Goal: Task Accomplishment & Management: Use online tool/utility

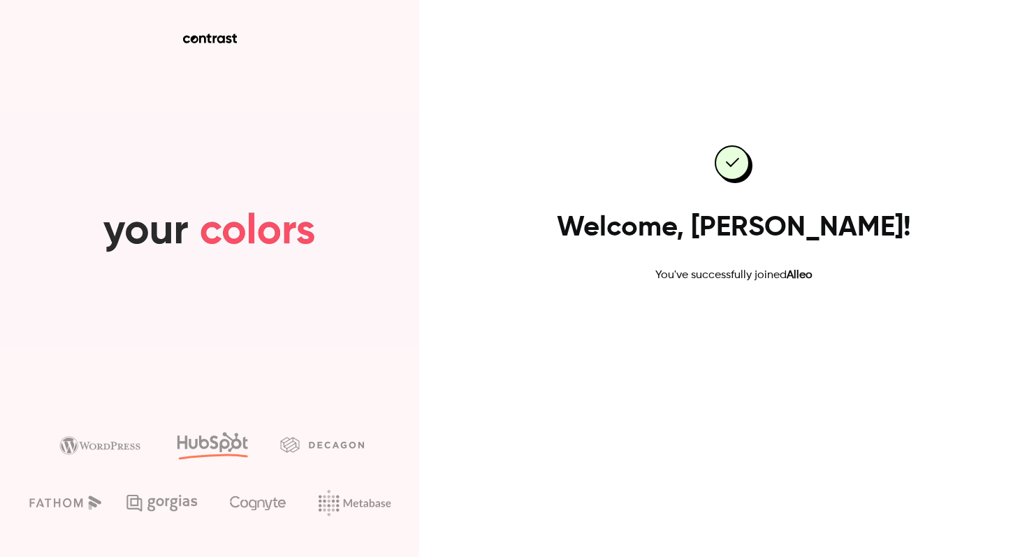
click at [749, 335] on link "Go to dashboard" at bounding box center [733, 328] width 119 height 34
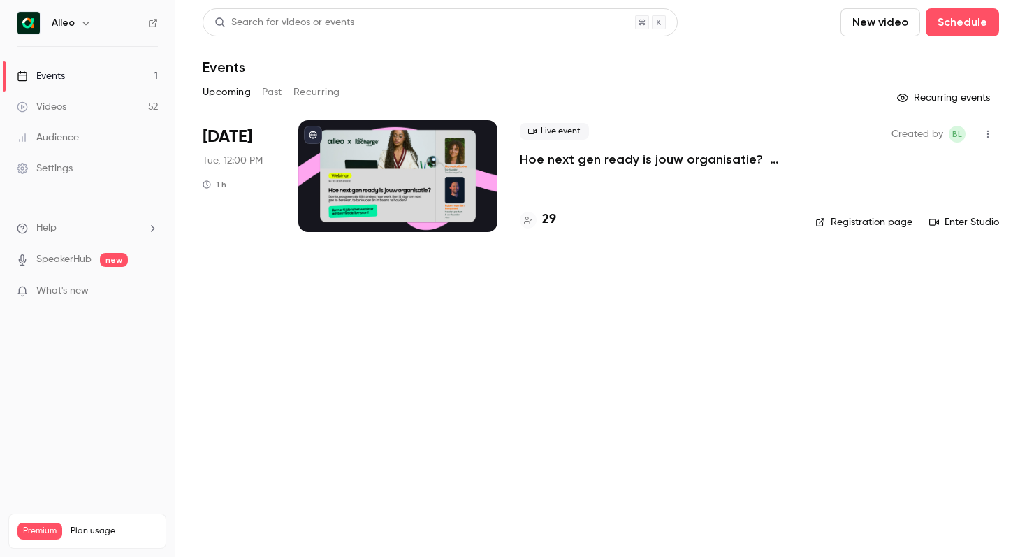
click at [82, 260] on link "SpeakerHub" at bounding box center [63, 259] width 55 height 15
click at [270, 88] on button "Past" at bounding box center [272, 92] width 20 height 22
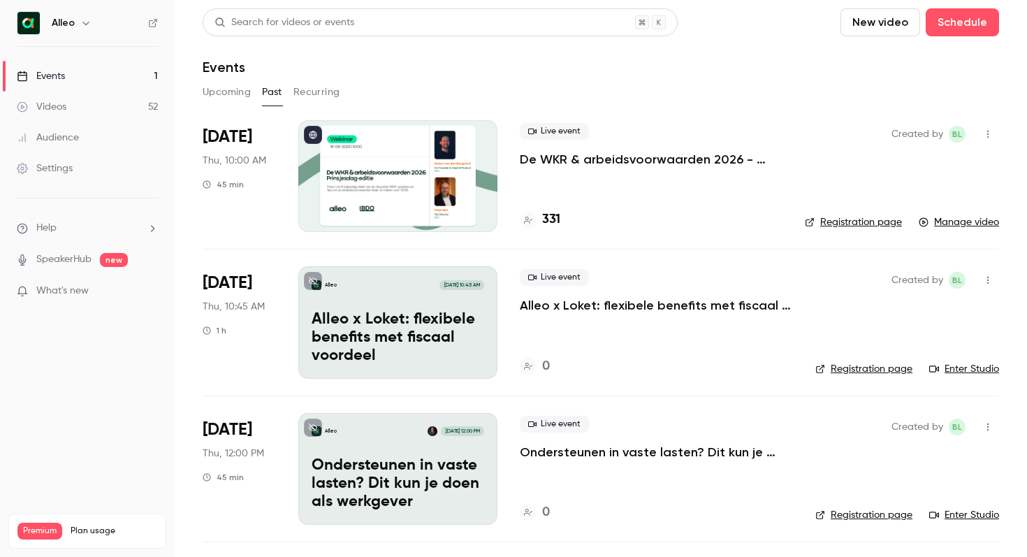
click at [221, 100] on button "Upcoming" at bounding box center [227, 92] width 48 height 22
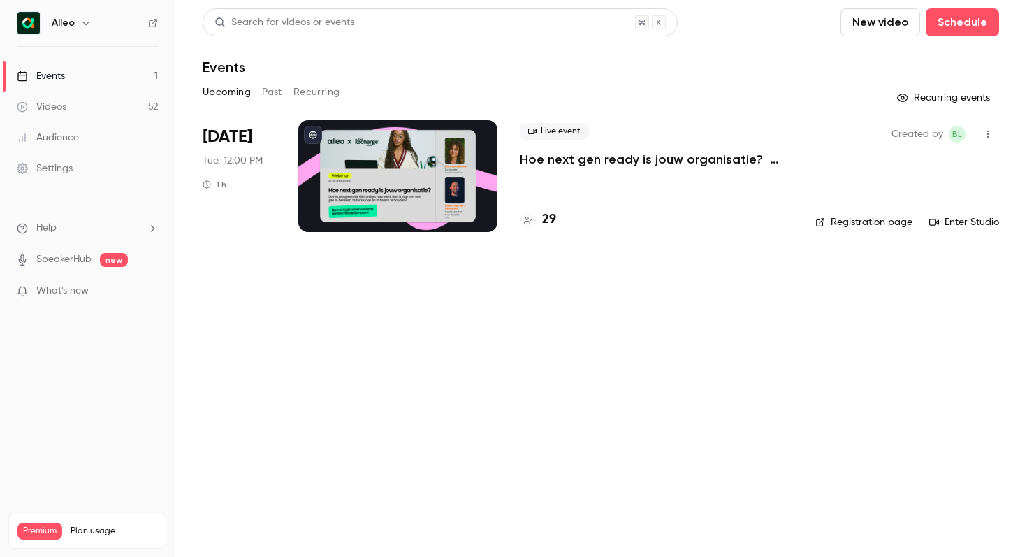
click at [97, 78] on link "Events 1" at bounding box center [87, 76] width 175 height 31
click at [72, 20] on h6 "Alleo" at bounding box center [63, 23] width 23 height 14
click at [89, 22] on icon "button" at bounding box center [85, 22] width 11 height 11
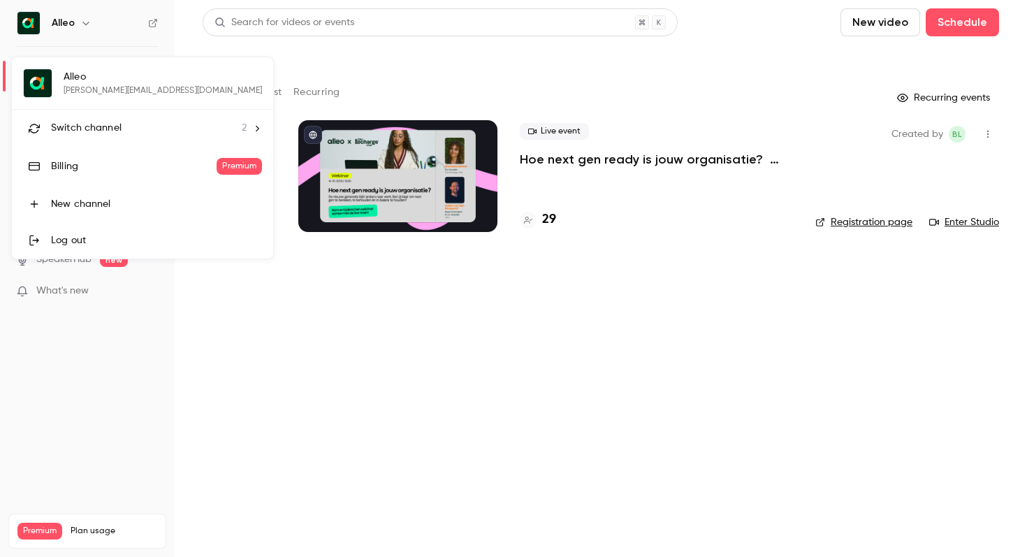
click at [96, 124] on span "Switch channel" at bounding box center [86, 128] width 71 height 15
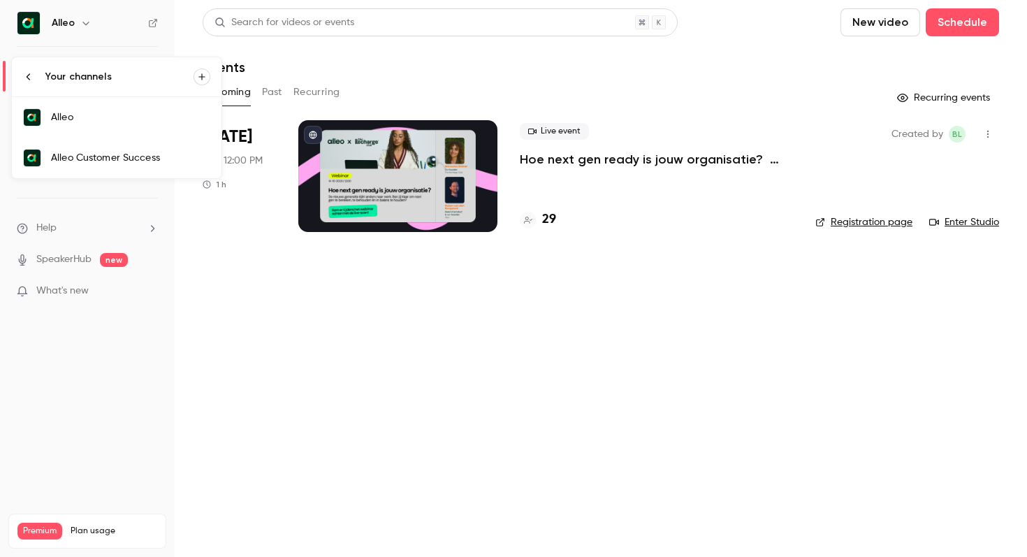
click at [103, 159] on div "Alleo Customer Success" at bounding box center [130, 158] width 159 height 14
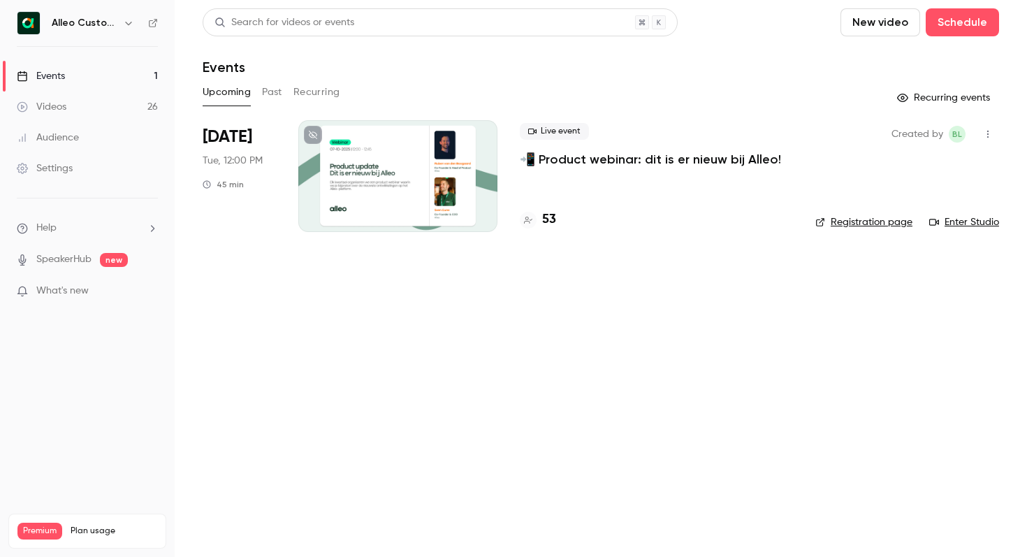
click at [596, 164] on p "📲 Product webinar: dit is er nieuw bij Alleo!" at bounding box center [650, 159] width 261 height 17
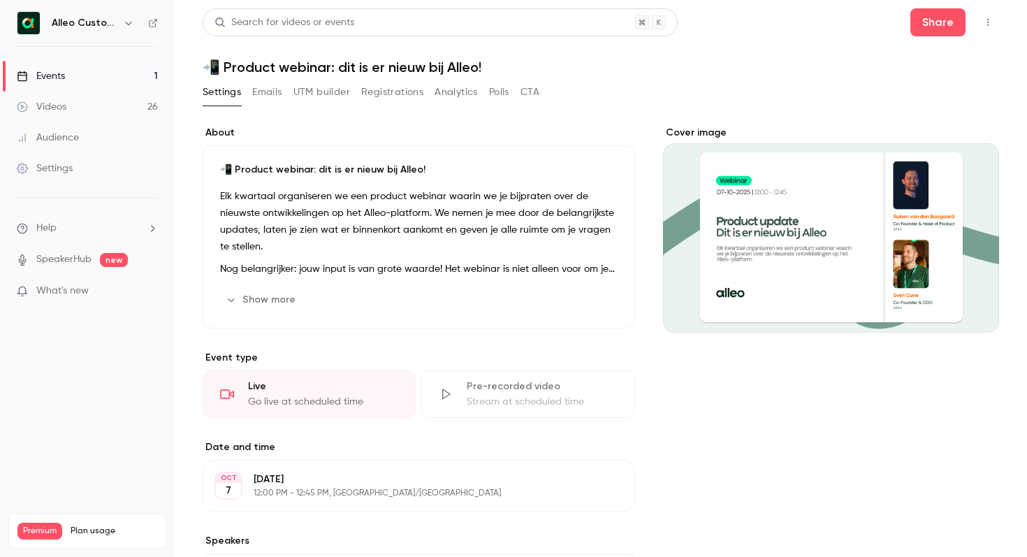
click at [980, 20] on button "button" at bounding box center [987, 22] width 22 height 22
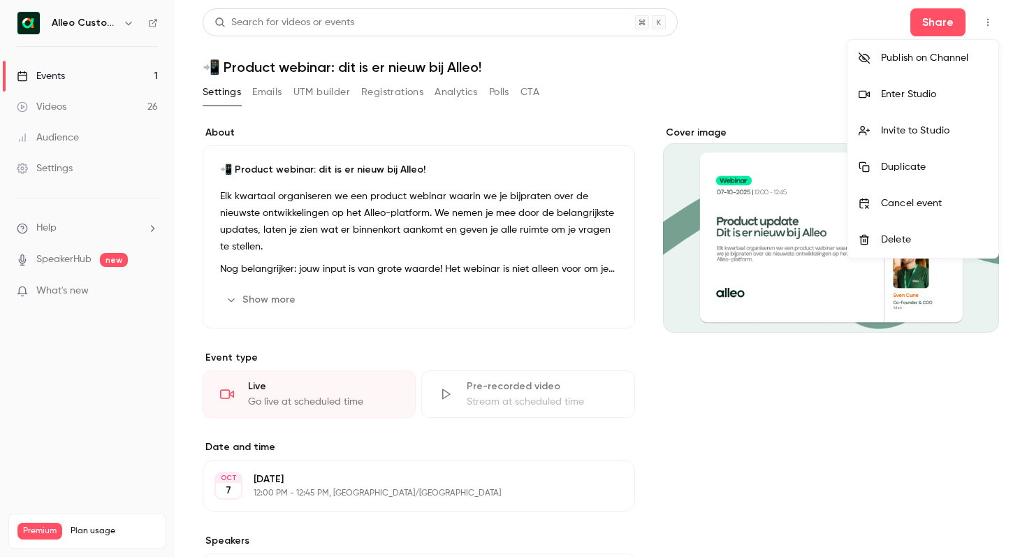
click at [922, 94] on div "Enter Studio" at bounding box center [934, 94] width 106 height 14
